Goal: Transaction & Acquisition: Subscribe to service/newsletter

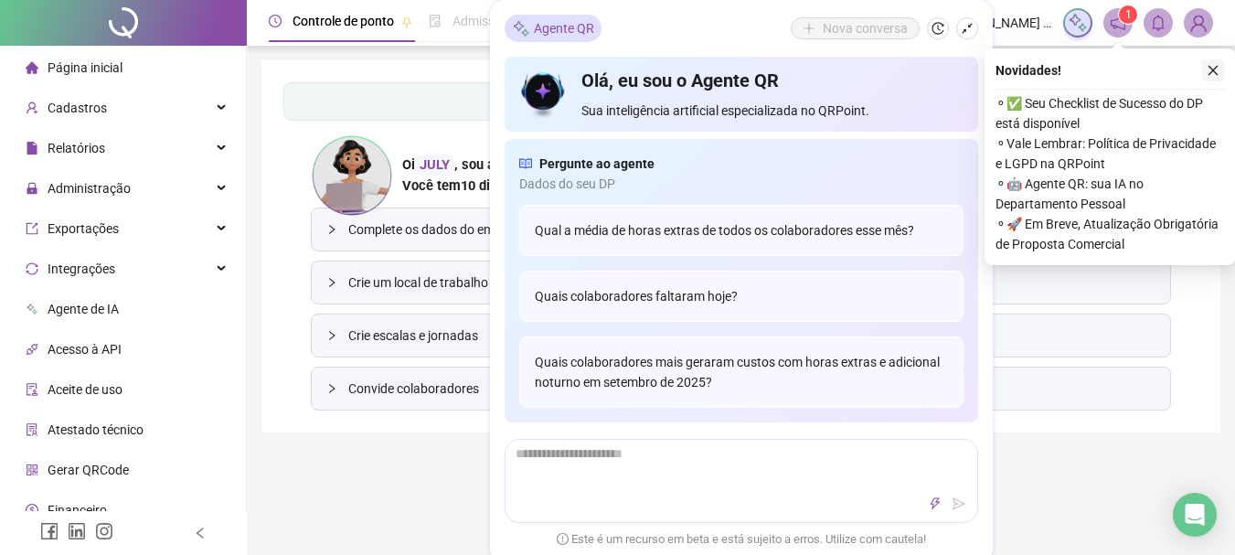
click at [1212, 69] on icon "close" at bounding box center [1213, 70] width 13 height 13
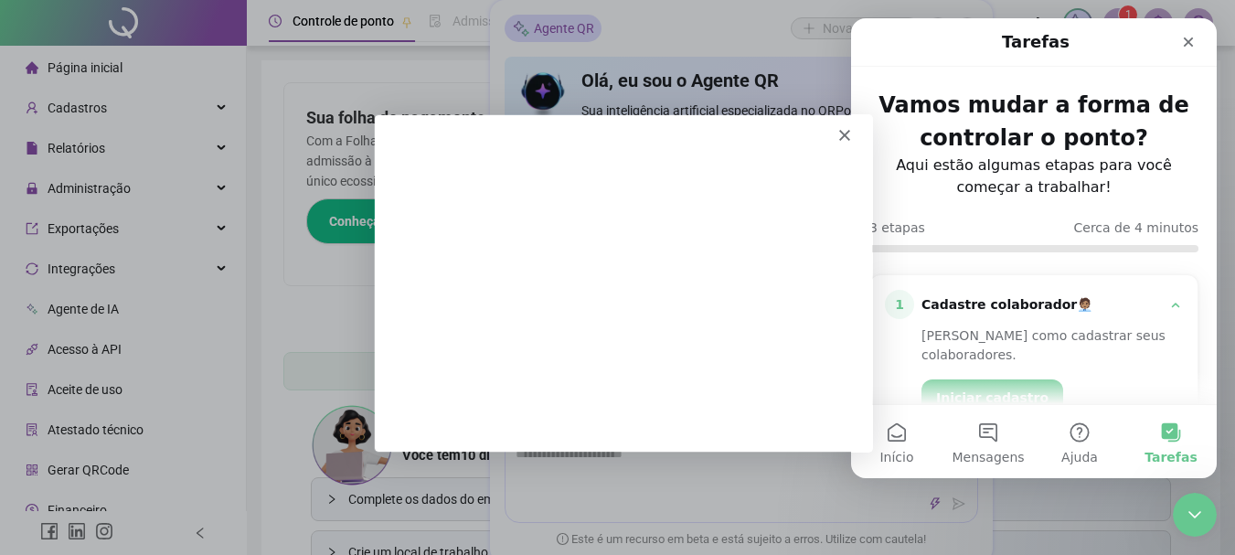
click at [841, 129] on icon "Fechar" at bounding box center [842, 133] width 11 height 11
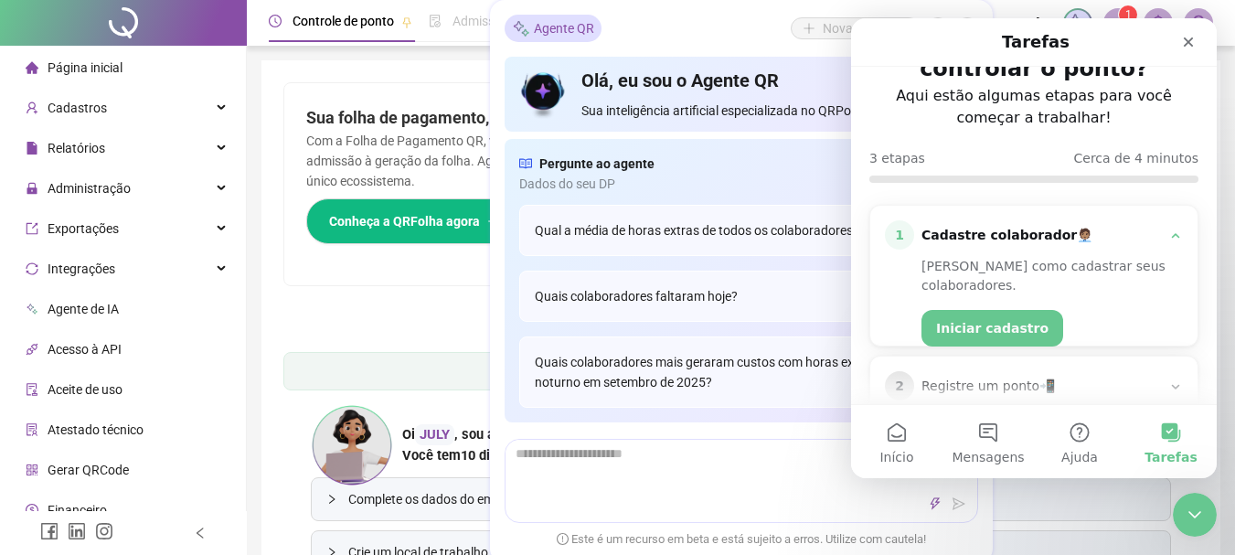
scroll to position [178, 0]
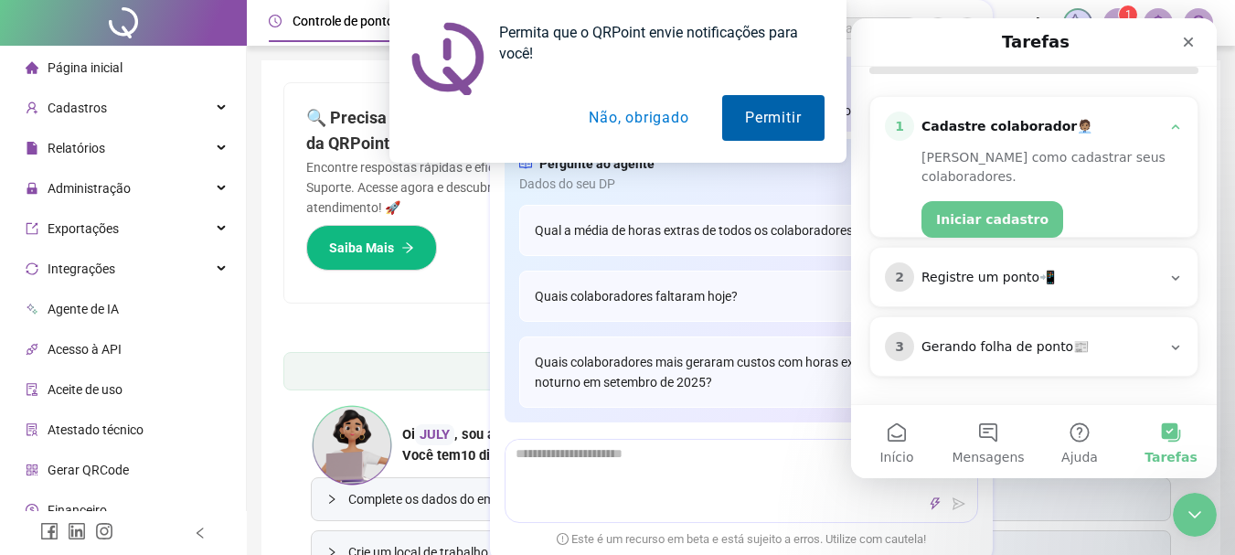
click at [741, 117] on button "Permitir" at bounding box center [772, 118] width 101 height 46
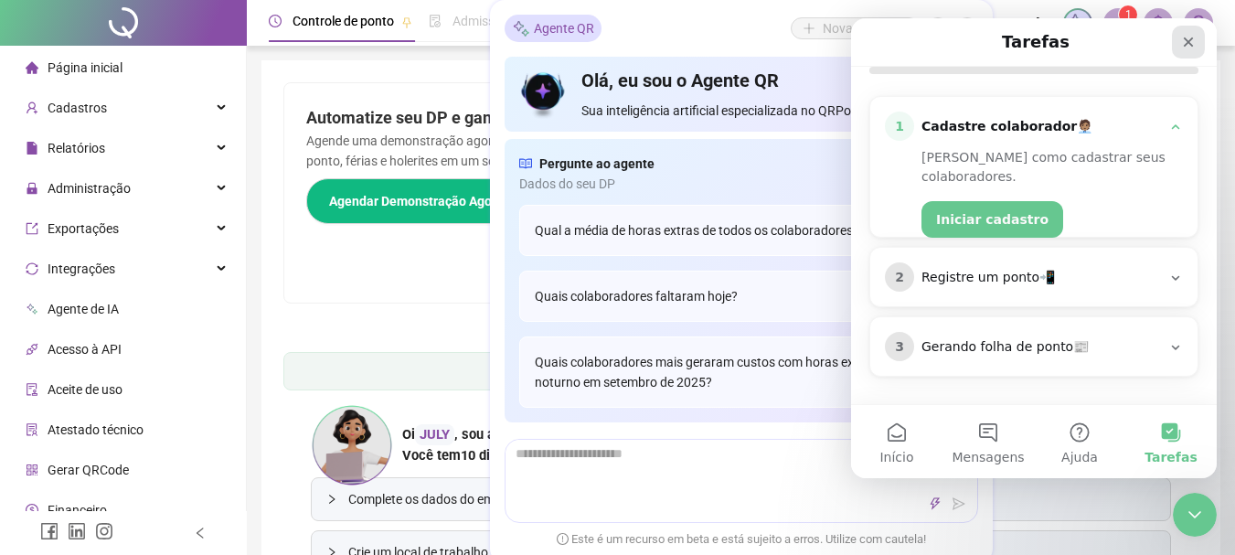
click at [1183, 39] on icon "Fechar" at bounding box center [1188, 42] width 15 height 15
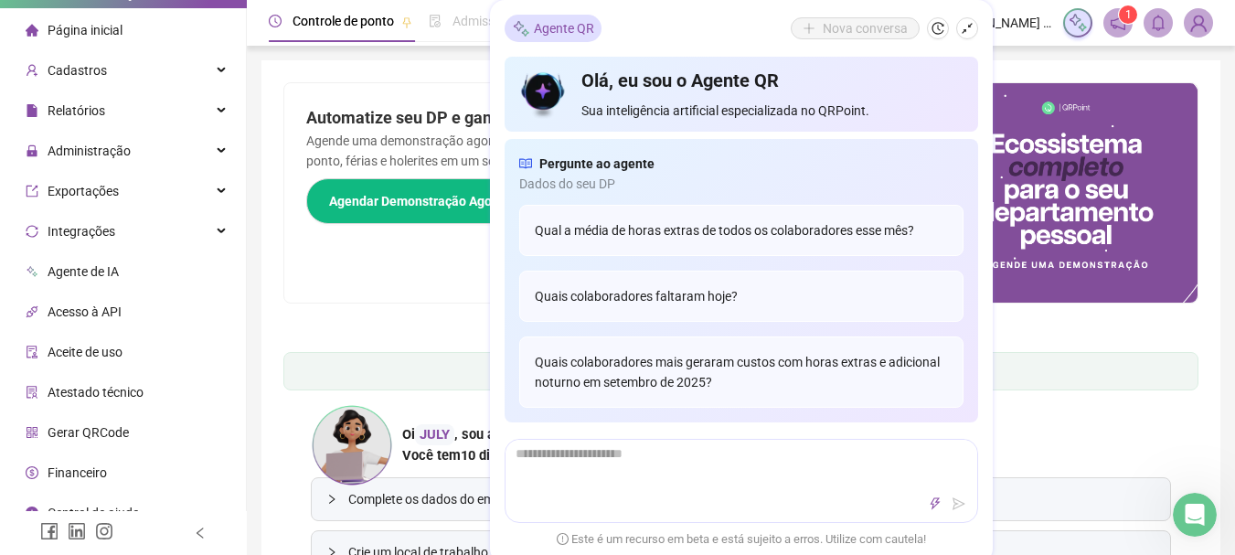
scroll to position [58, 0]
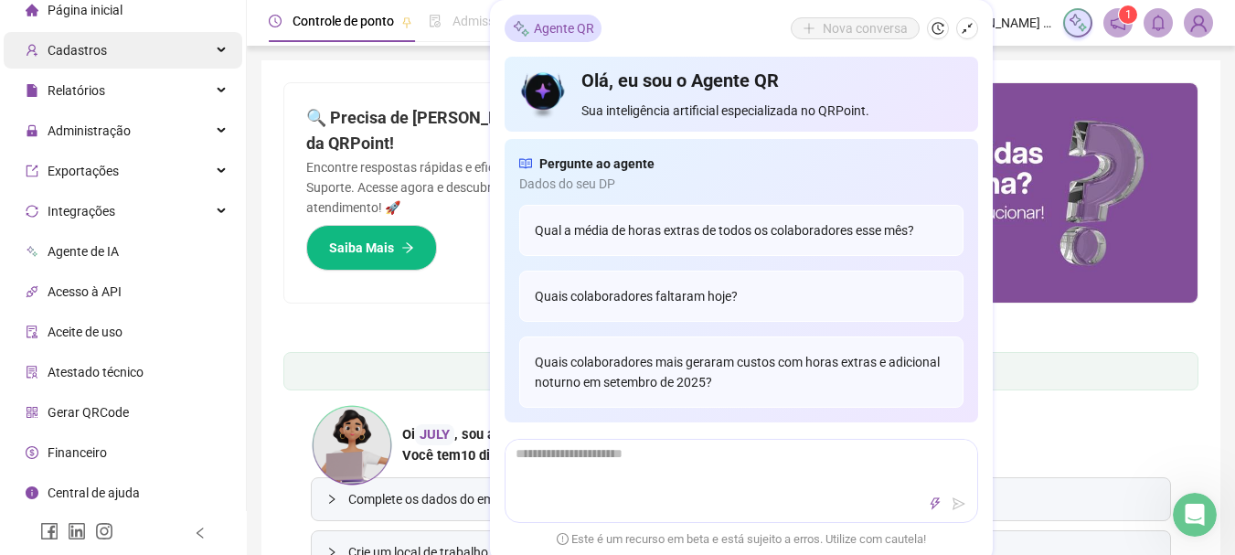
click at [83, 51] on span "Cadastros" at bounding box center [77, 50] width 59 height 15
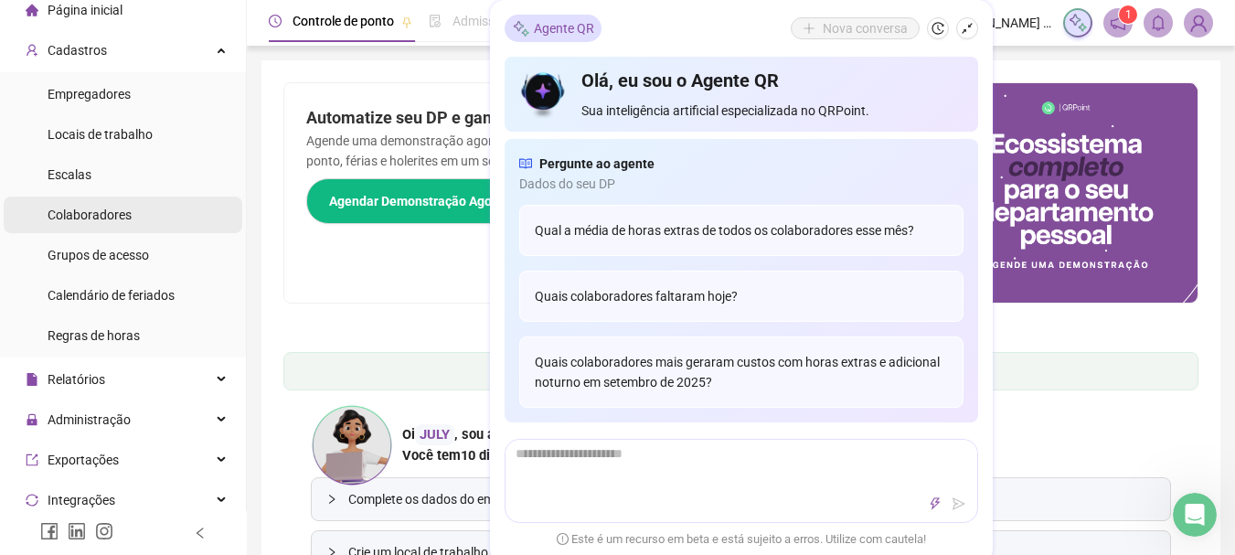
click at [107, 208] on span "Colaboradores" at bounding box center [90, 215] width 84 height 15
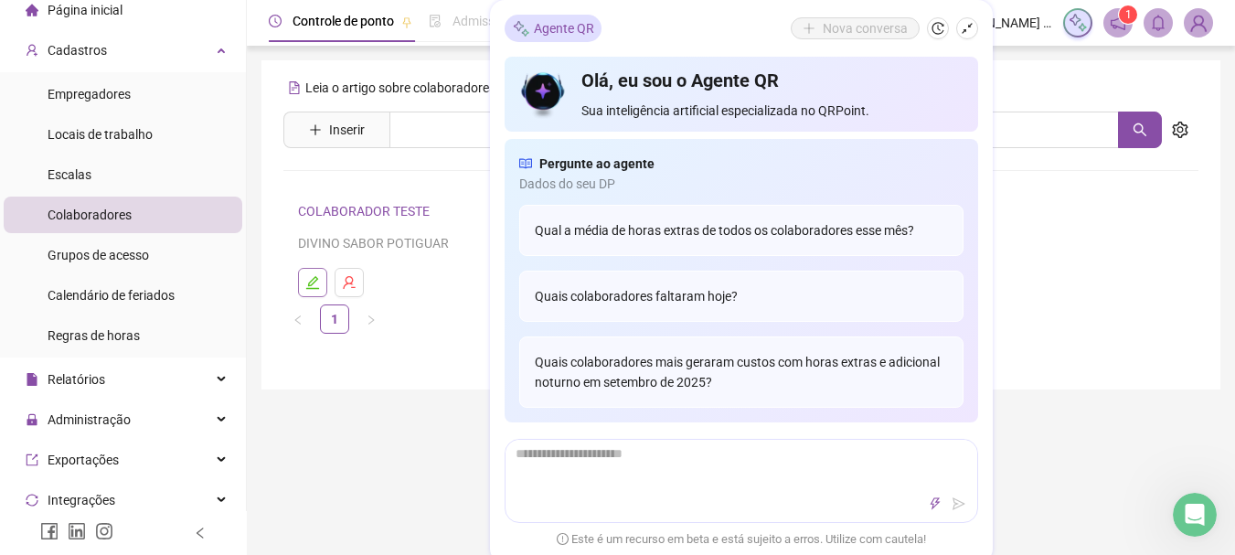
click at [307, 283] on icon "edit" at bounding box center [312, 282] width 15 height 15
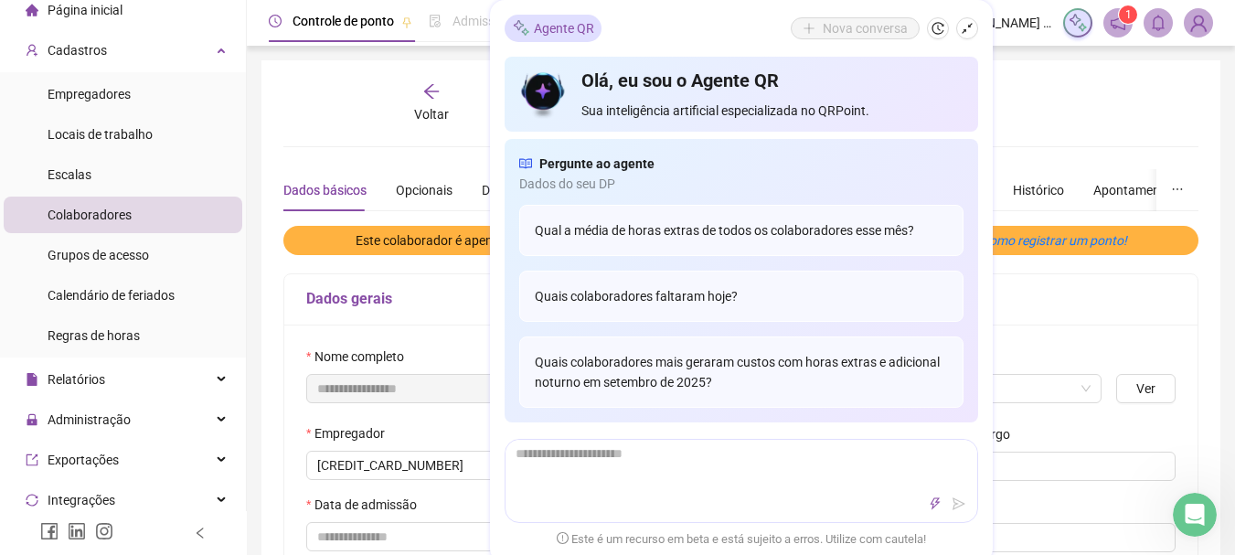
type input "**********"
click at [966, 29] on icon "shrink" at bounding box center [967, 28] width 13 height 13
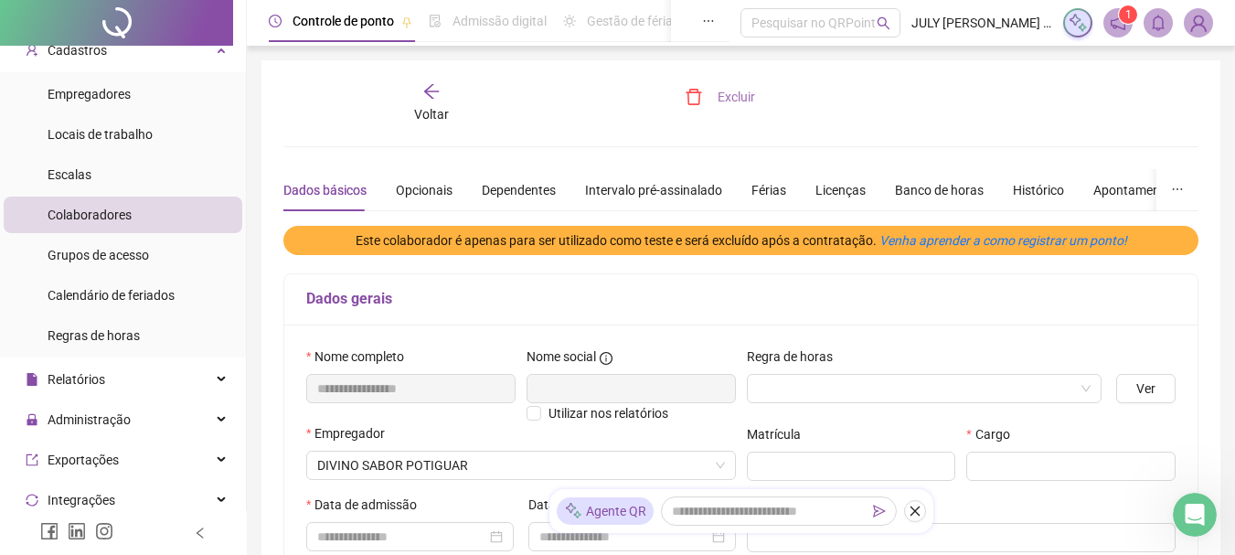
click at [728, 96] on span "Excluir" at bounding box center [736, 97] width 37 height 20
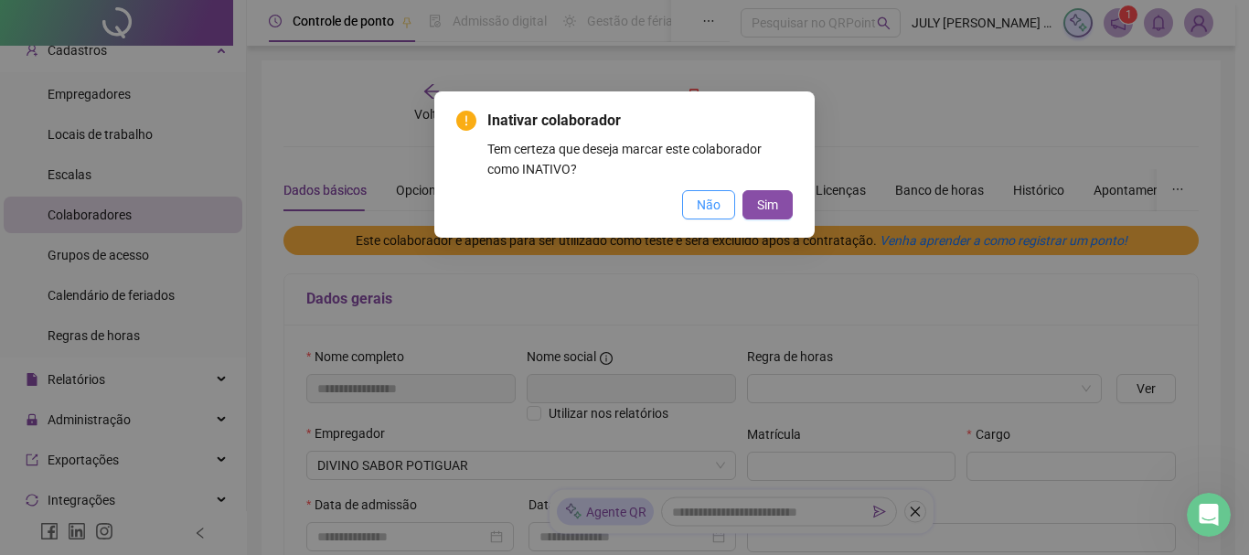
click at [703, 198] on span "Não" at bounding box center [709, 205] width 24 height 20
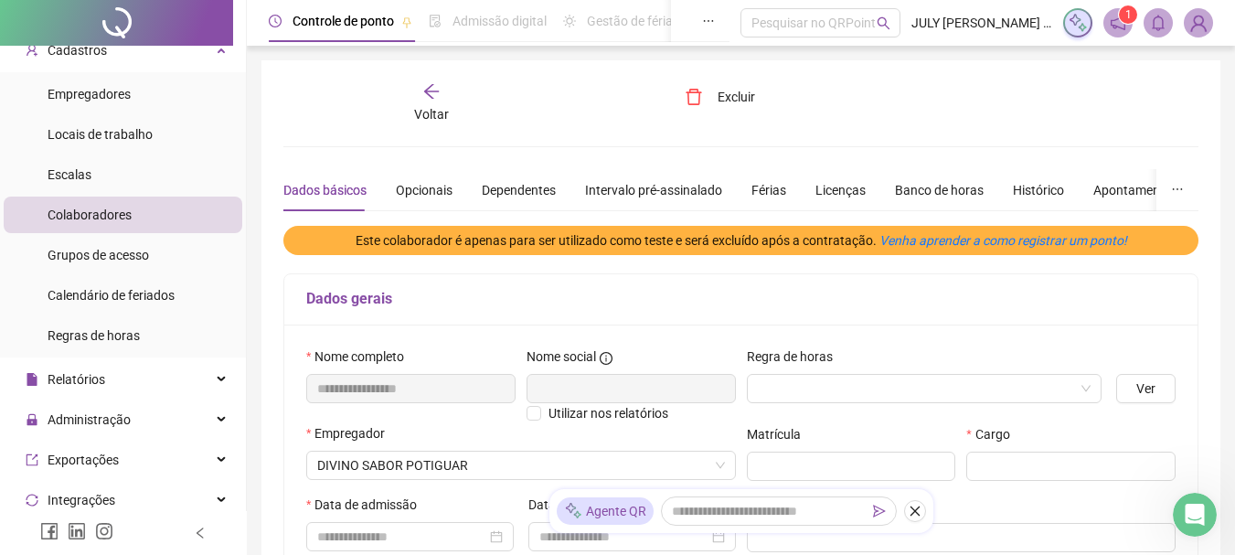
click at [320, 195] on div "Dados básicos" at bounding box center [324, 190] width 83 height 20
click at [408, 186] on div "Opcionais" at bounding box center [424, 190] width 57 height 20
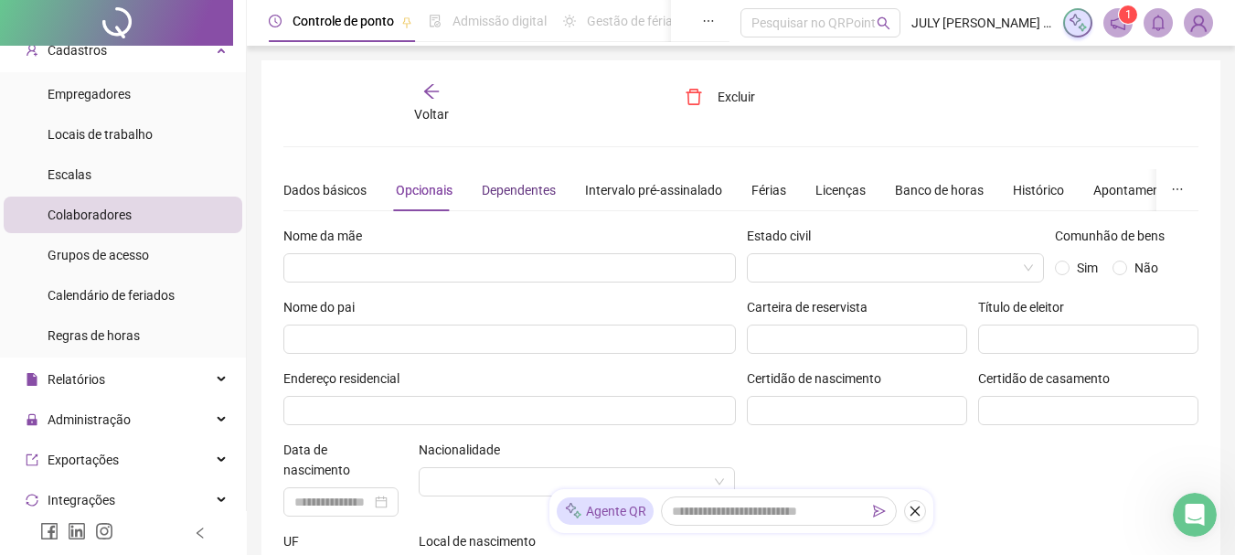
click at [524, 188] on div "Dependentes" at bounding box center [519, 190] width 74 height 20
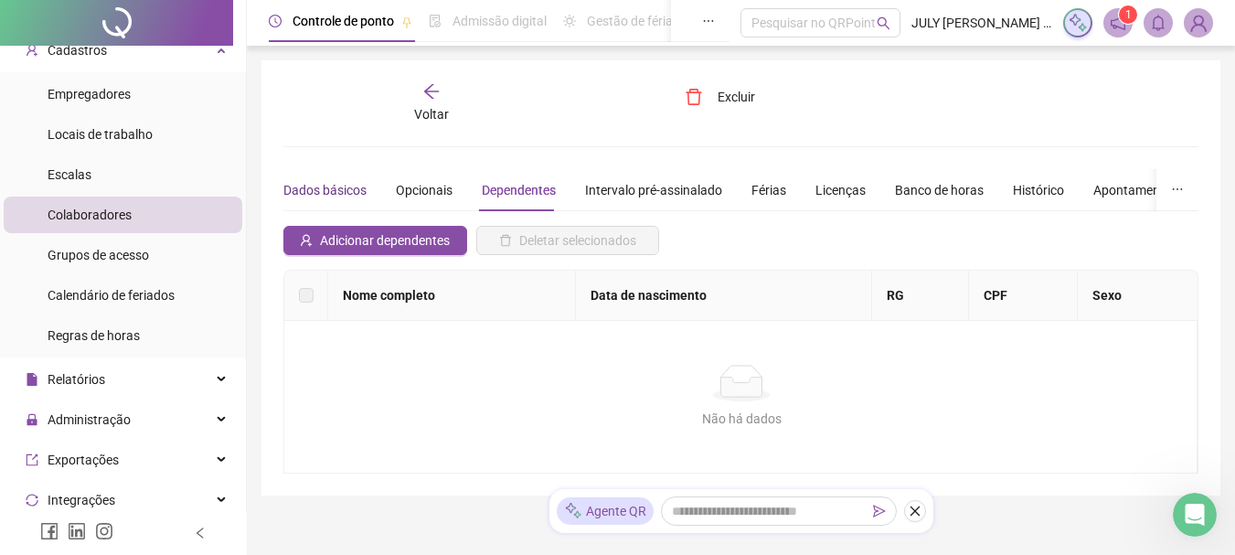
click at [325, 187] on div "Dados básicos" at bounding box center [324, 190] width 83 height 20
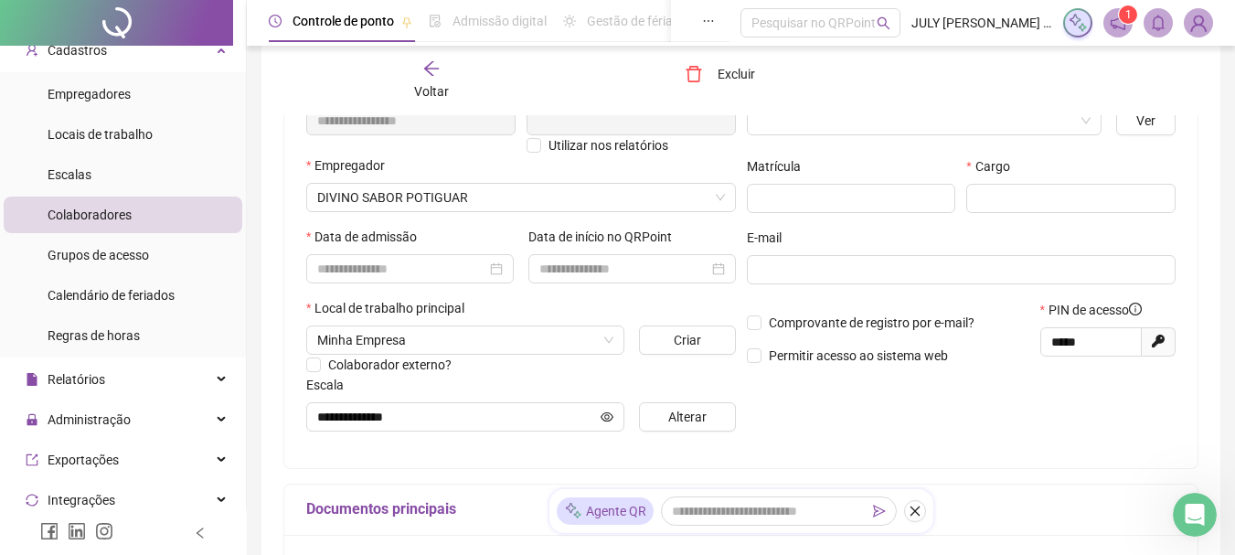
scroll to position [274, 0]
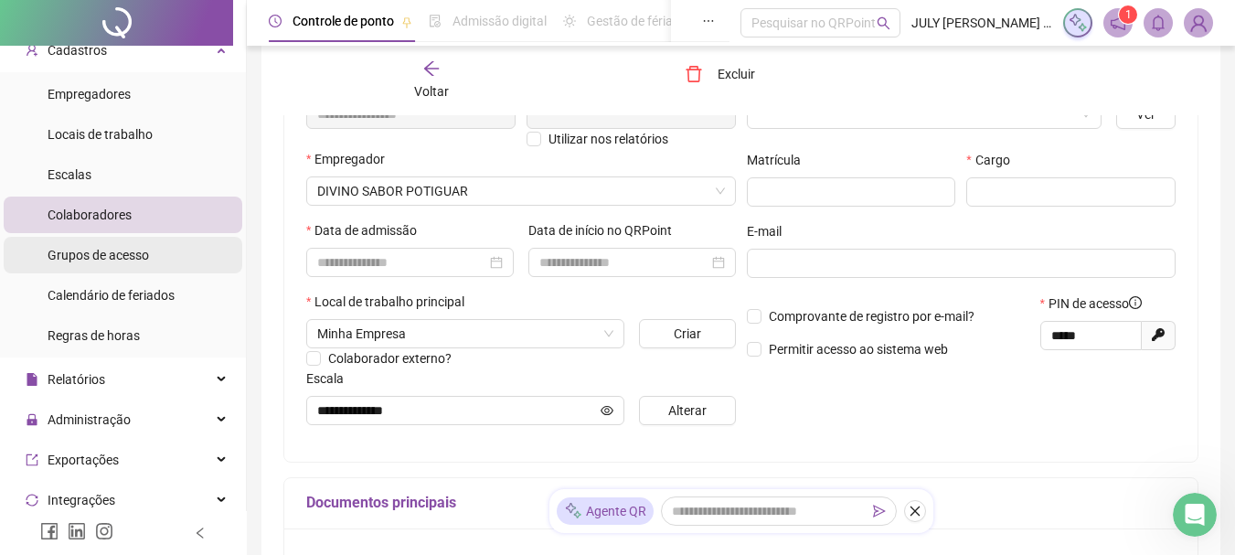
click at [116, 249] on span "Grupos de acesso" at bounding box center [98, 255] width 101 height 15
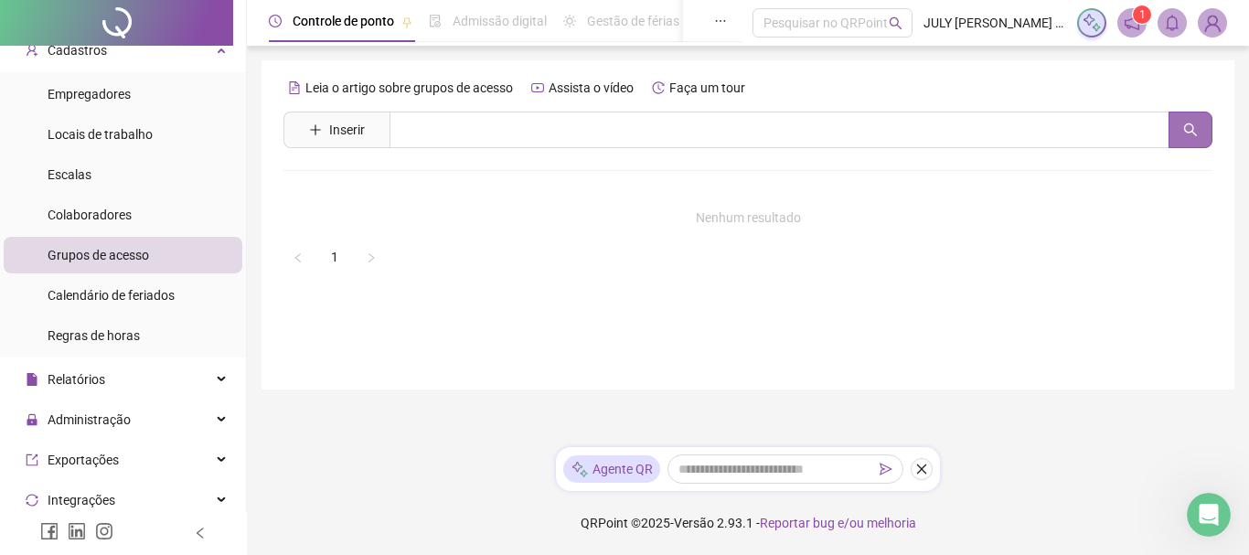
click at [1196, 126] on icon "search" at bounding box center [1190, 130] width 15 height 15
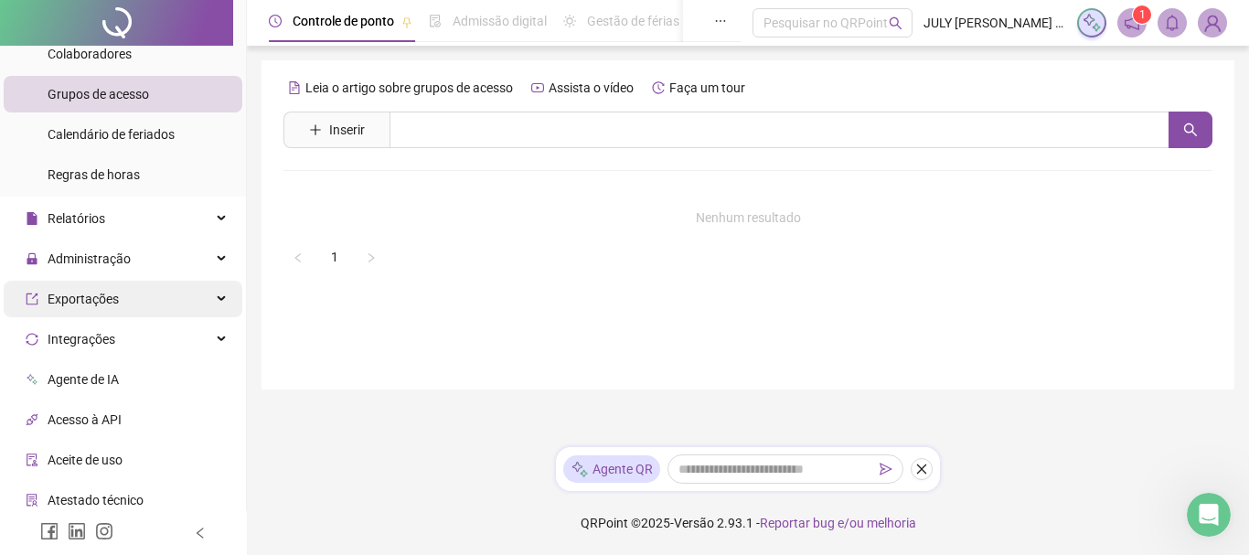
scroll to position [240, 0]
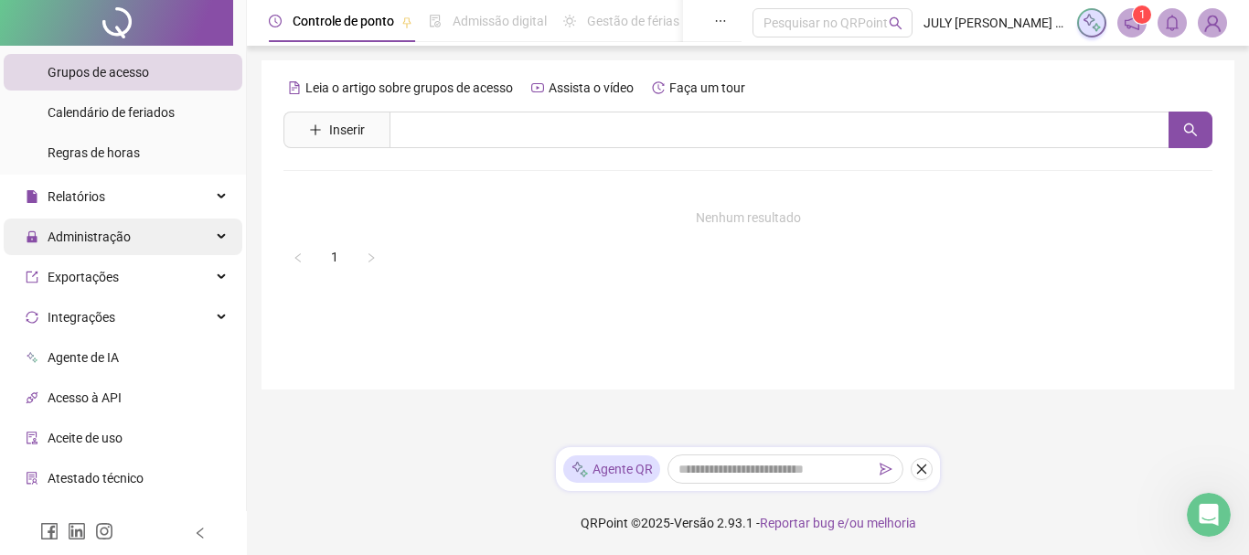
click at [83, 243] on span "Administração" at bounding box center [89, 236] width 83 height 15
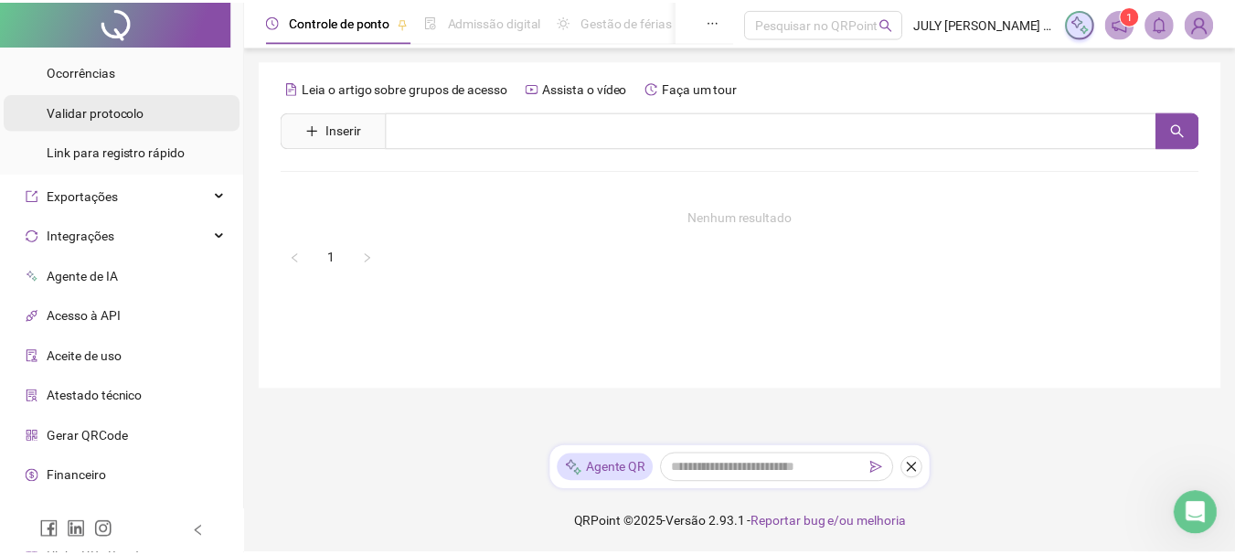
scroll to position [676, 0]
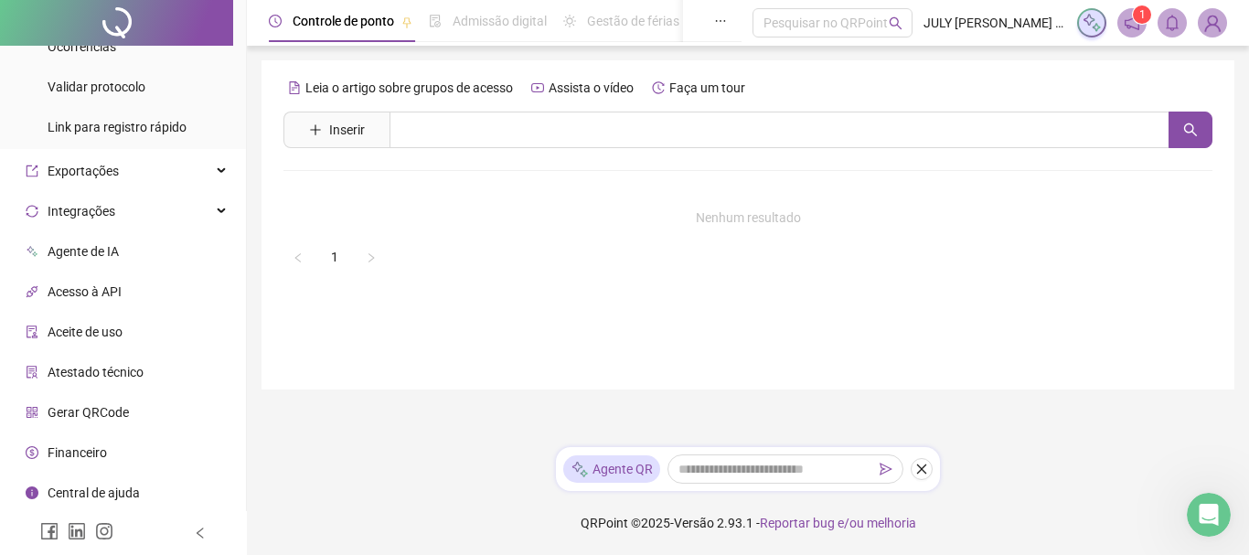
click at [76, 449] on span "Financeiro" at bounding box center [77, 452] width 59 height 15
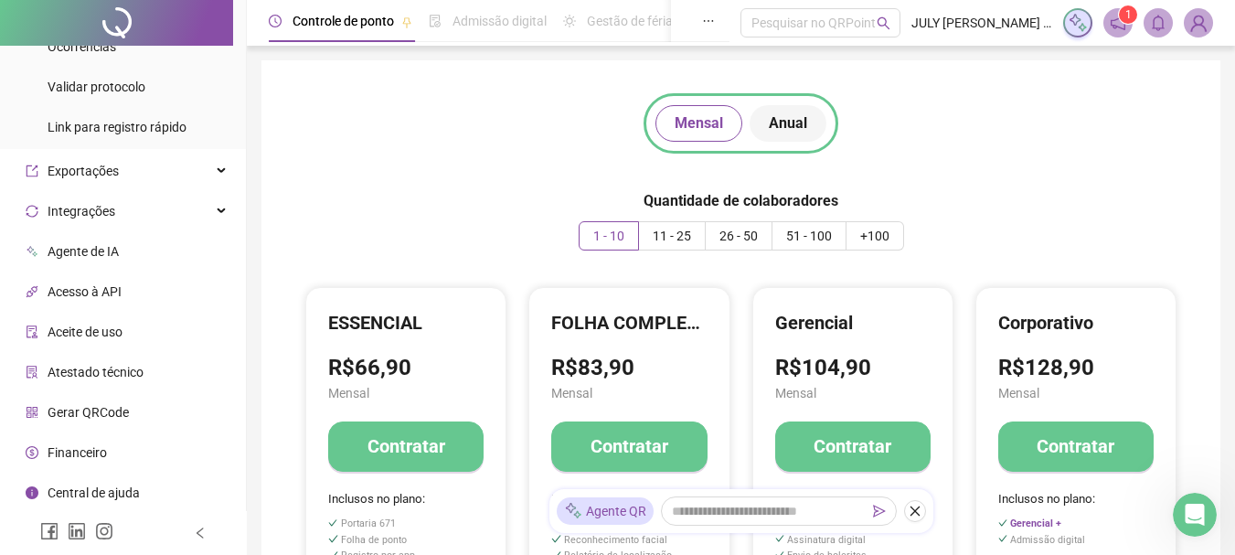
click at [791, 126] on span "Anual" at bounding box center [788, 123] width 38 height 22
click at [694, 126] on span "Mensal" at bounding box center [699, 123] width 48 height 22
click at [783, 118] on span "Anual" at bounding box center [788, 123] width 38 height 22
click at [700, 122] on span "Mensal" at bounding box center [699, 123] width 48 height 22
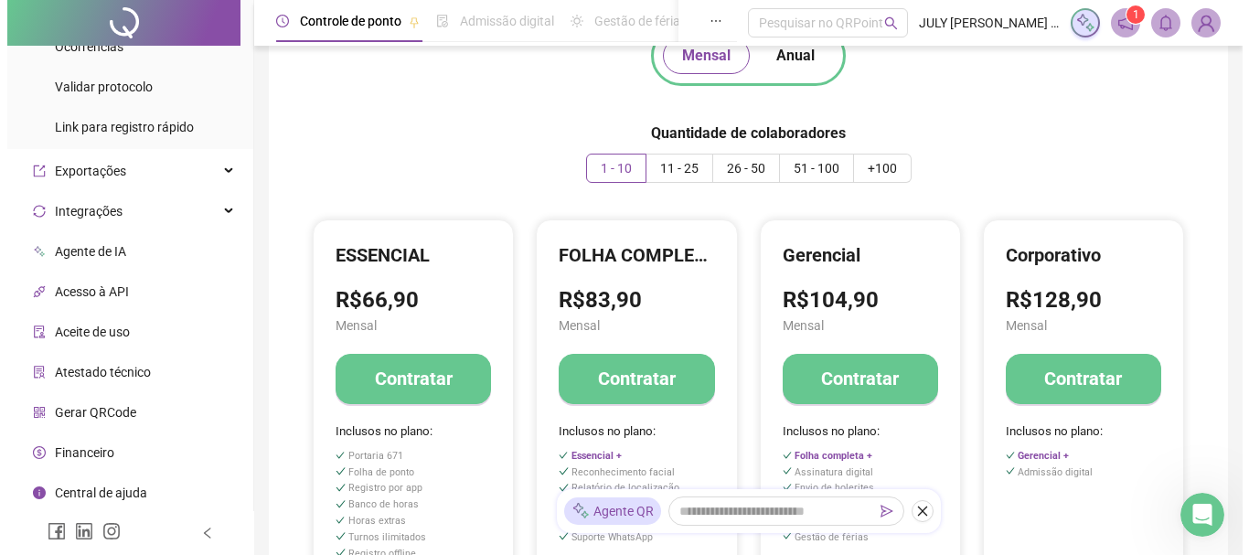
scroll to position [274, 0]
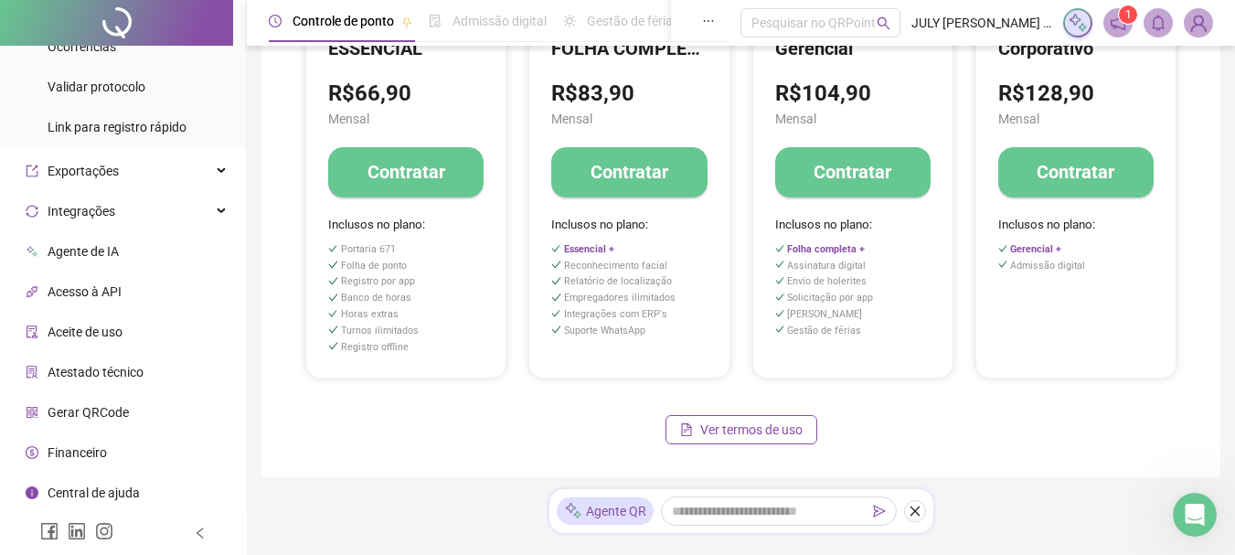
click at [613, 180] on h4 "Contratar" at bounding box center [630, 172] width 78 height 26
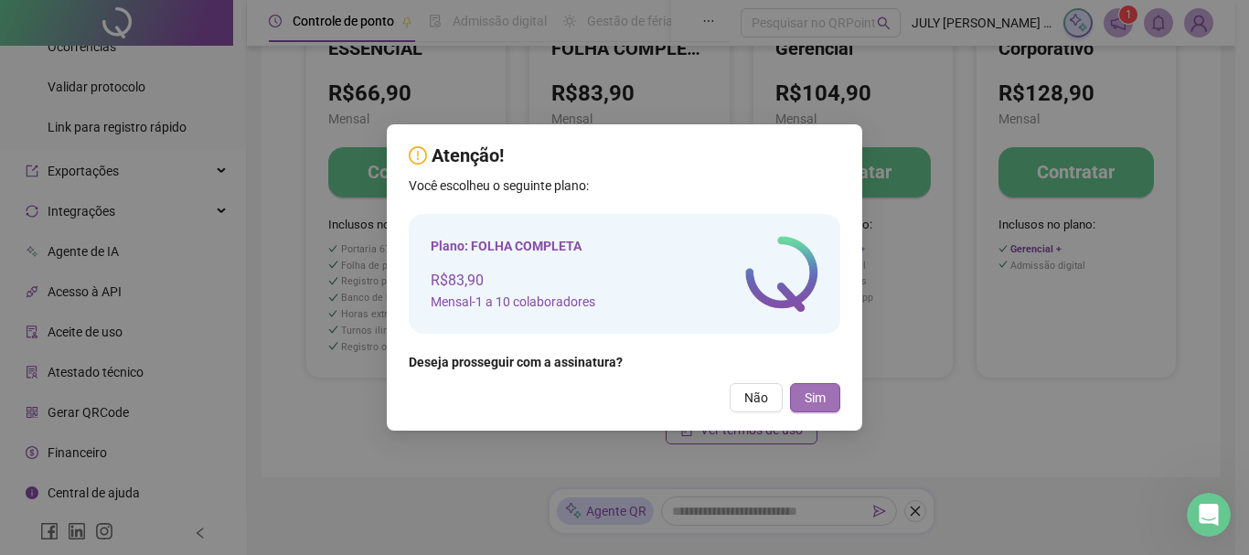
click at [818, 397] on span "Sim" at bounding box center [815, 398] width 21 height 20
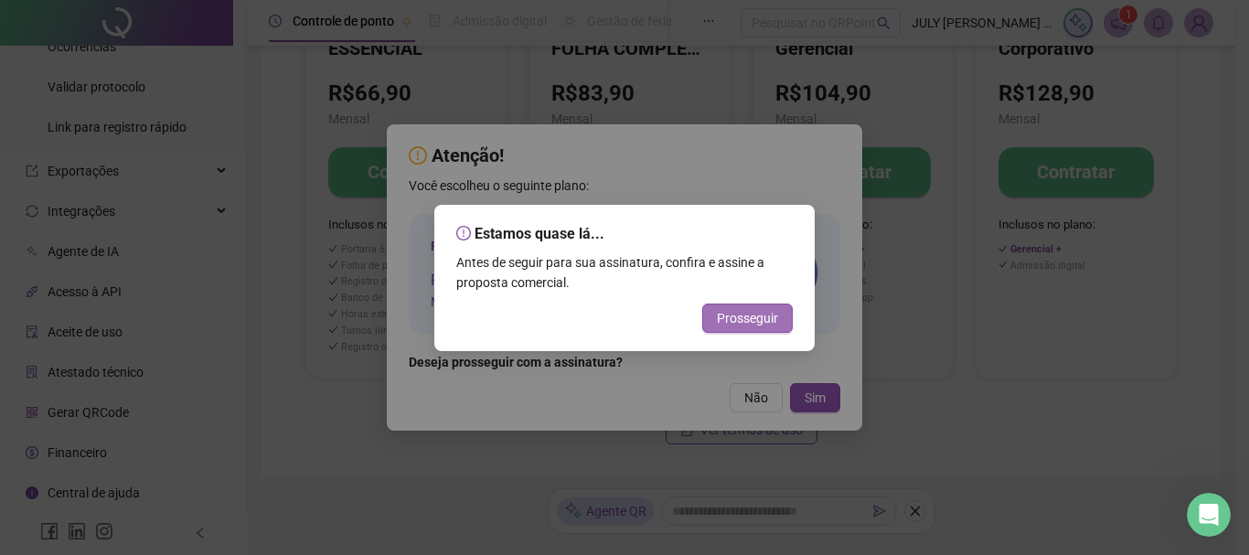
click at [741, 321] on span "Prosseguir" at bounding box center [747, 318] width 61 height 20
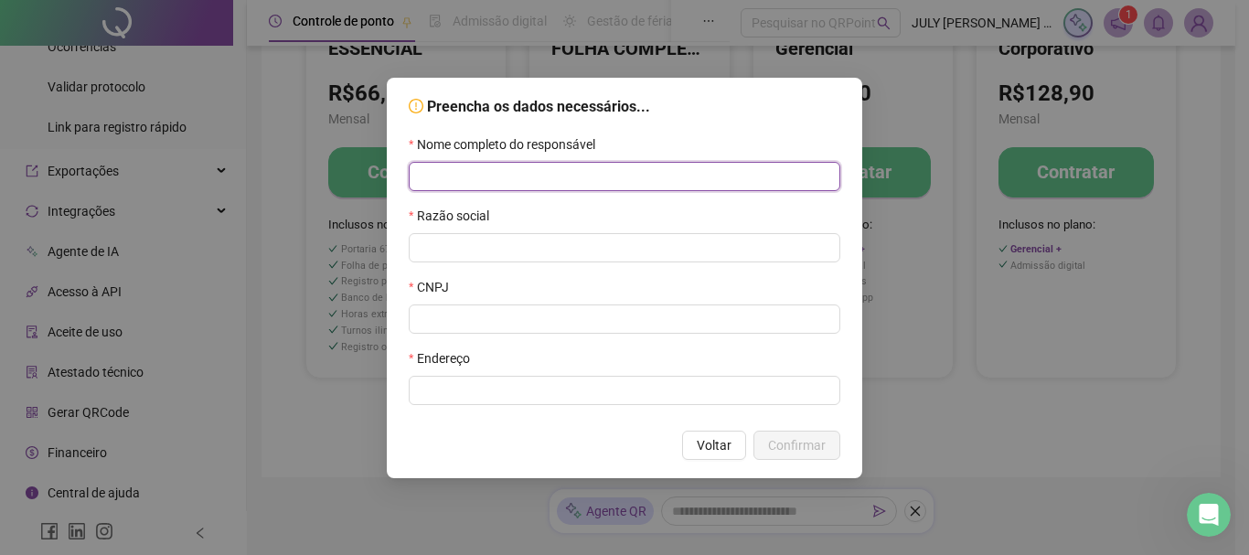
click at [468, 166] on input "text" at bounding box center [625, 176] width 432 height 29
type input "**********"
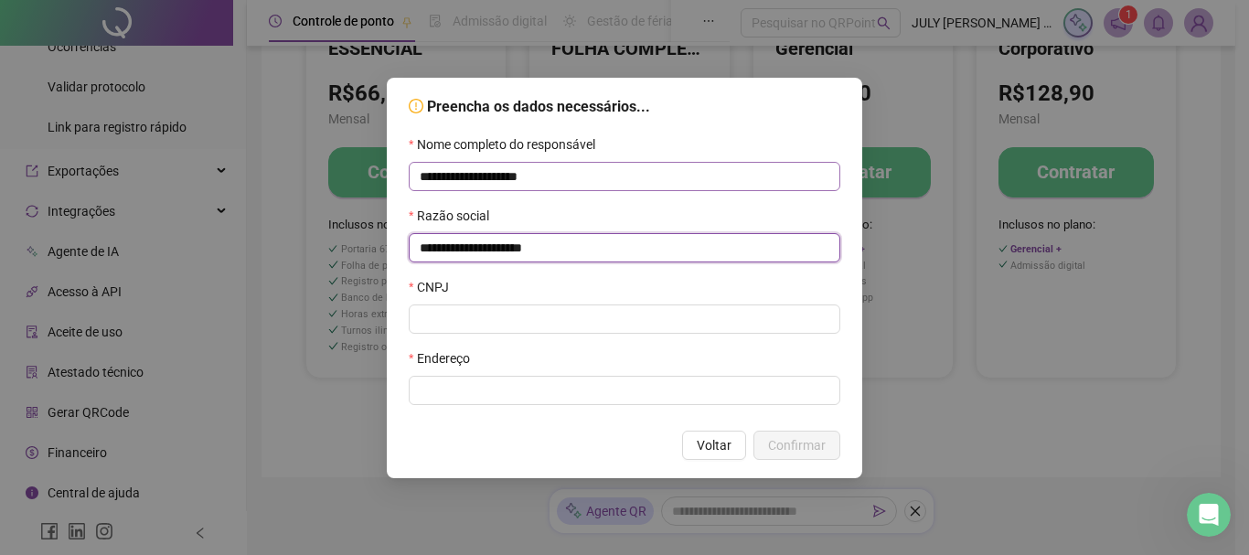
type input "**********"
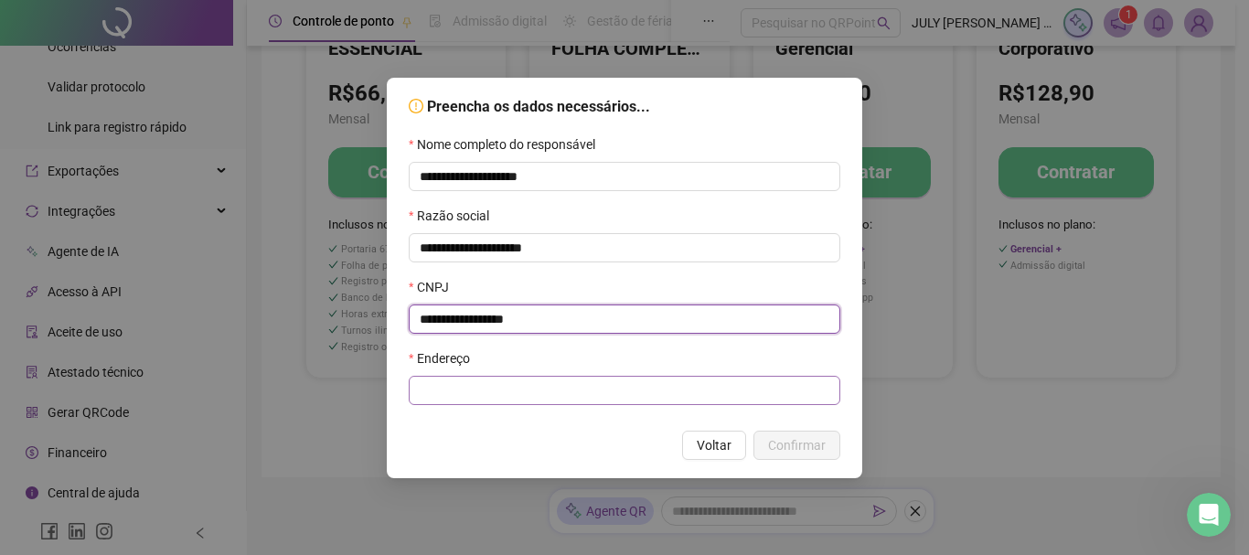
type input "**********"
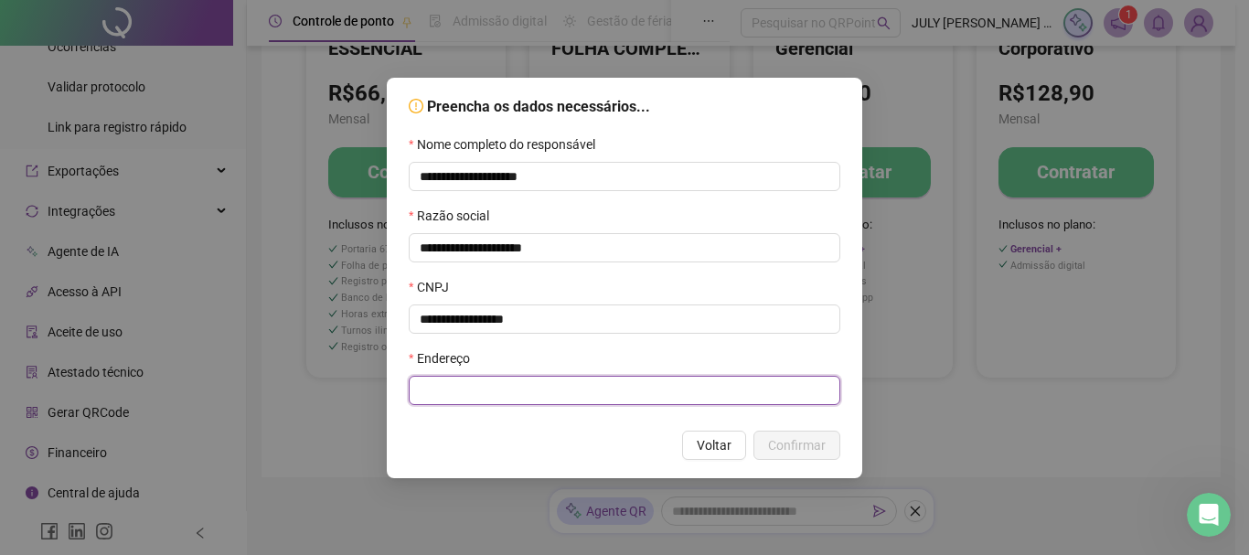
click at [451, 378] on input "text" at bounding box center [625, 390] width 432 height 29
type input "**********"
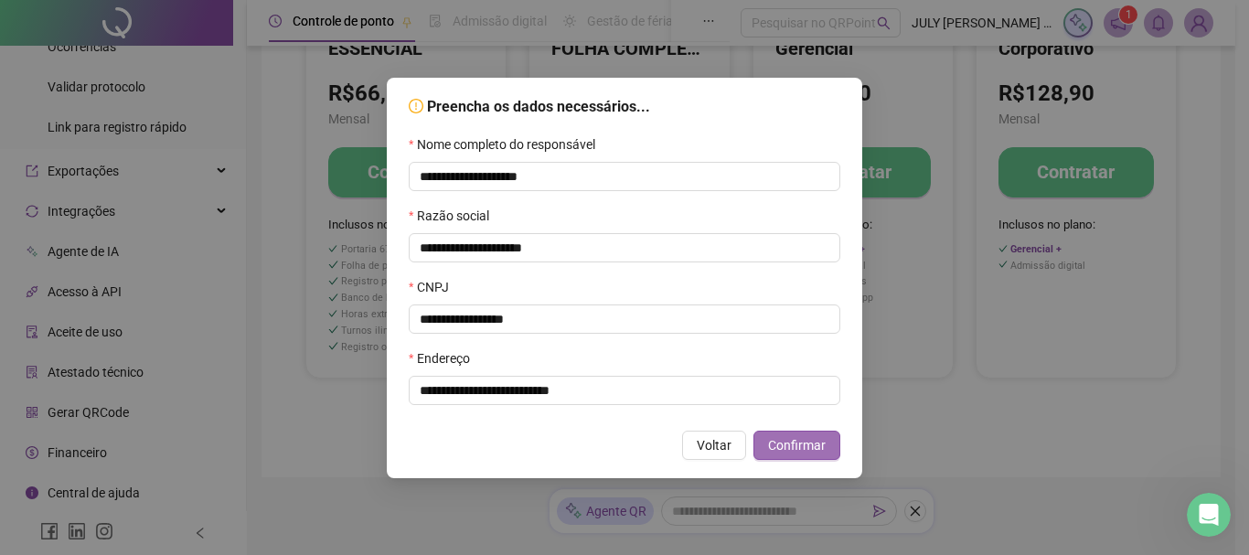
click at [823, 451] on span "Confirmar" at bounding box center [797, 445] width 58 height 20
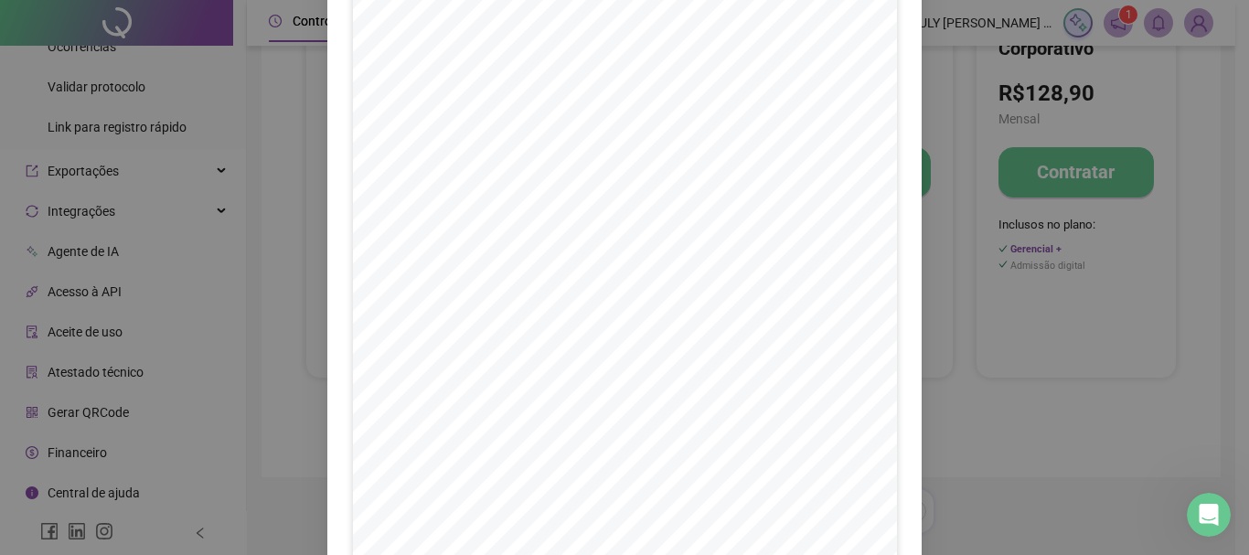
scroll to position [379, 0]
click at [842, 524] on span "Avançar" at bounding box center [861, 522] width 48 height 20
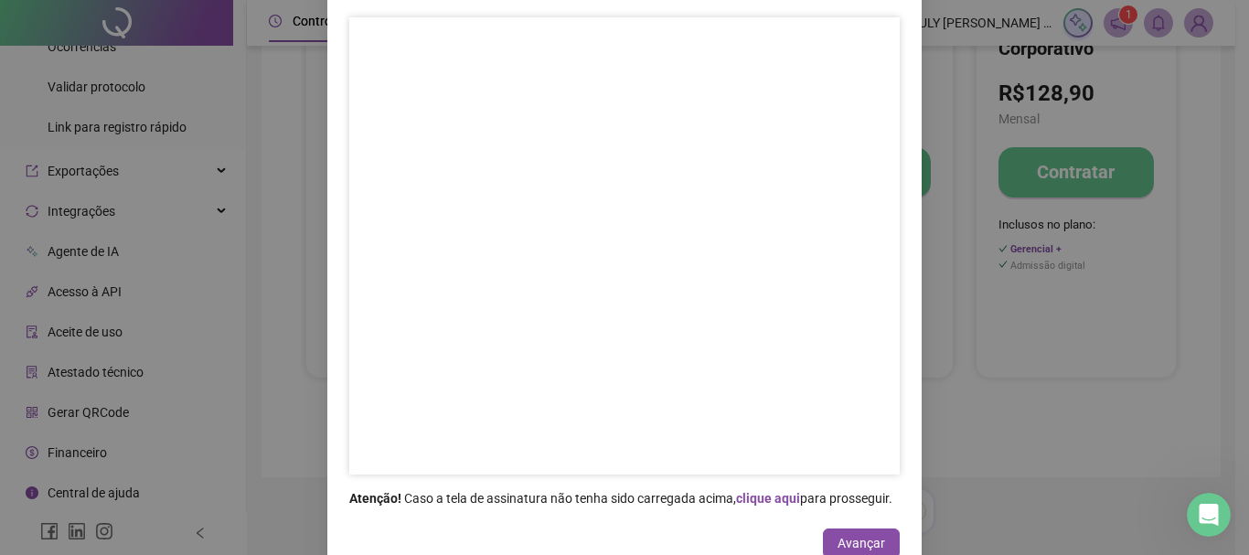
scroll to position [60, 0]
